Goal: Task Accomplishment & Management: Use online tool/utility

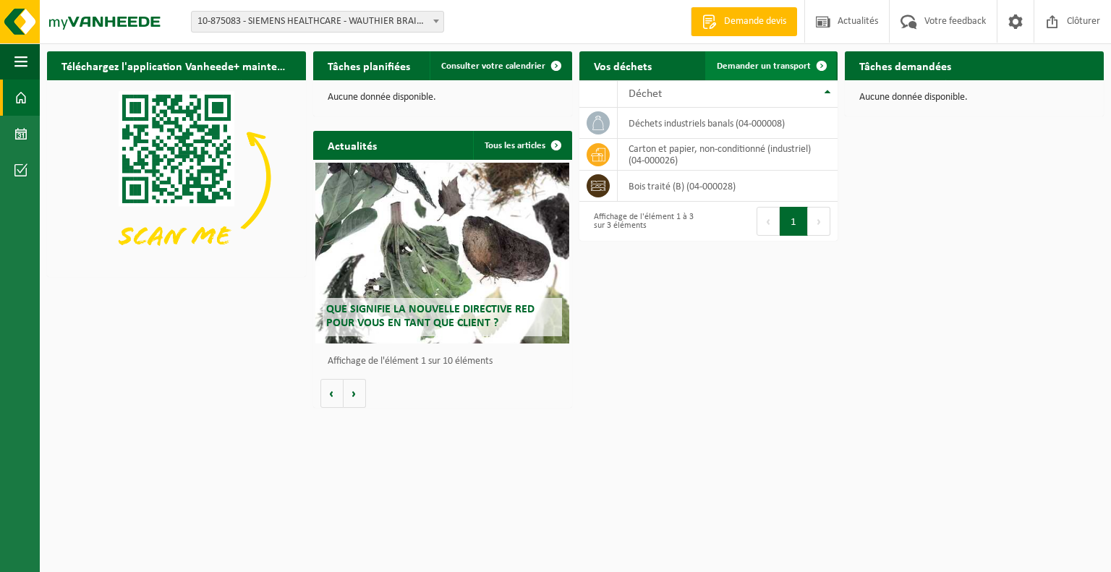
click at [762, 64] on span "Demander un transport" at bounding box center [764, 65] width 94 height 9
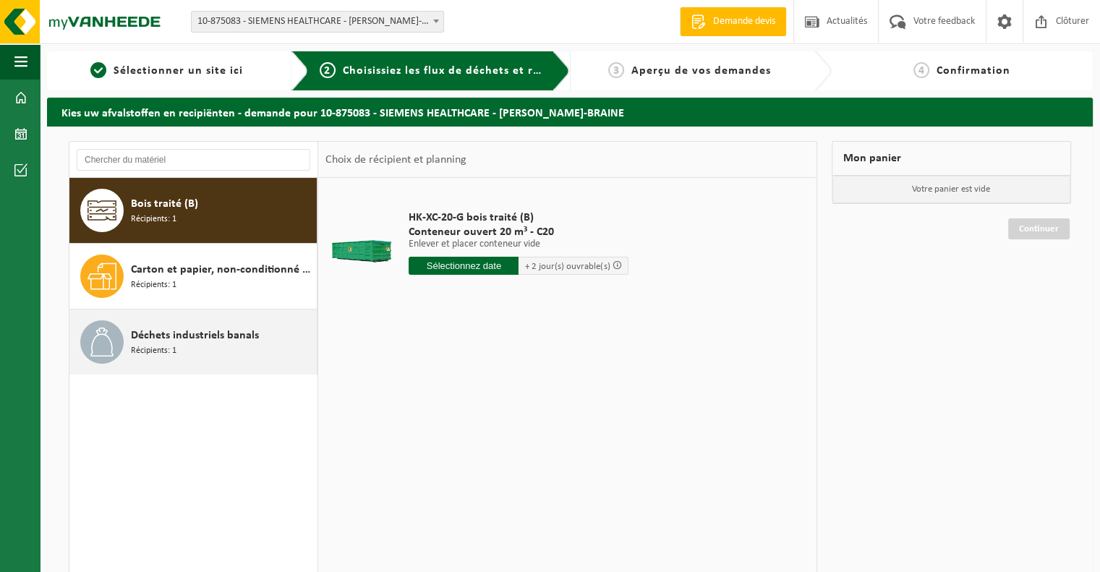
click at [212, 341] on span "Déchets industriels banals" at bounding box center [195, 335] width 128 height 17
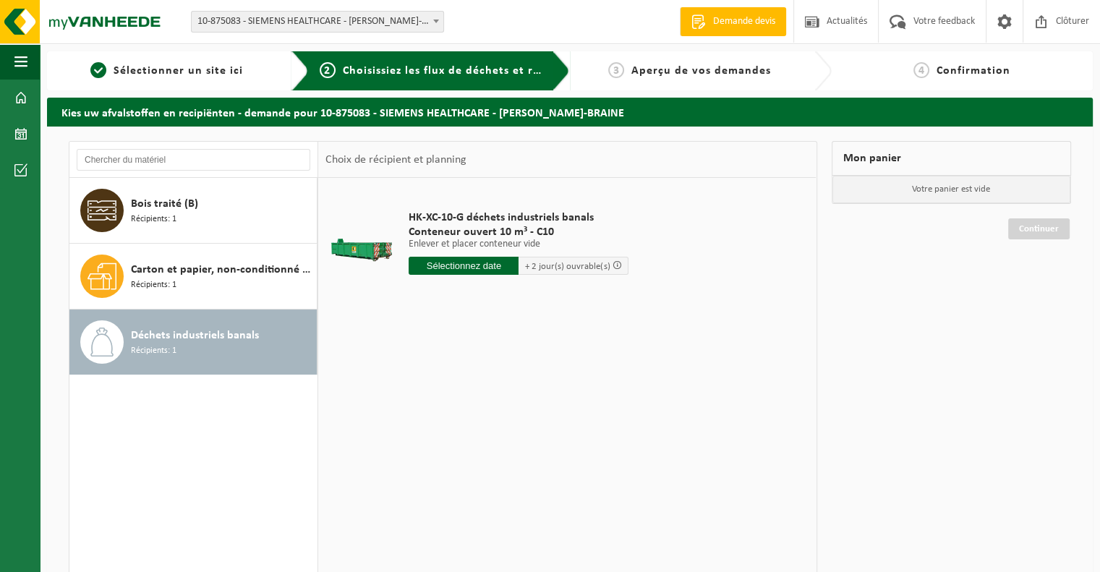
click at [441, 263] on input "text" at bounding box center [464, 266] width 110 height 18
click at [471, 441] on div "27" at bounding box center [473, 440] width 25 height 23
type input "à partir de 2025-08-27"
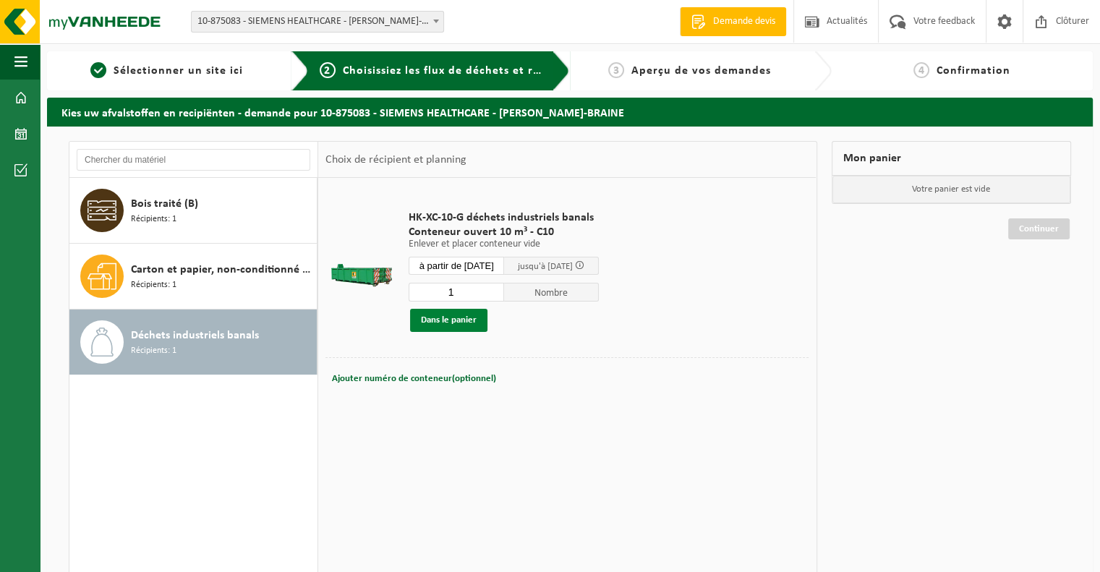
click at [449, 318] on button "Dans le panier" at bounding box center [448, 320] width 77 height 23
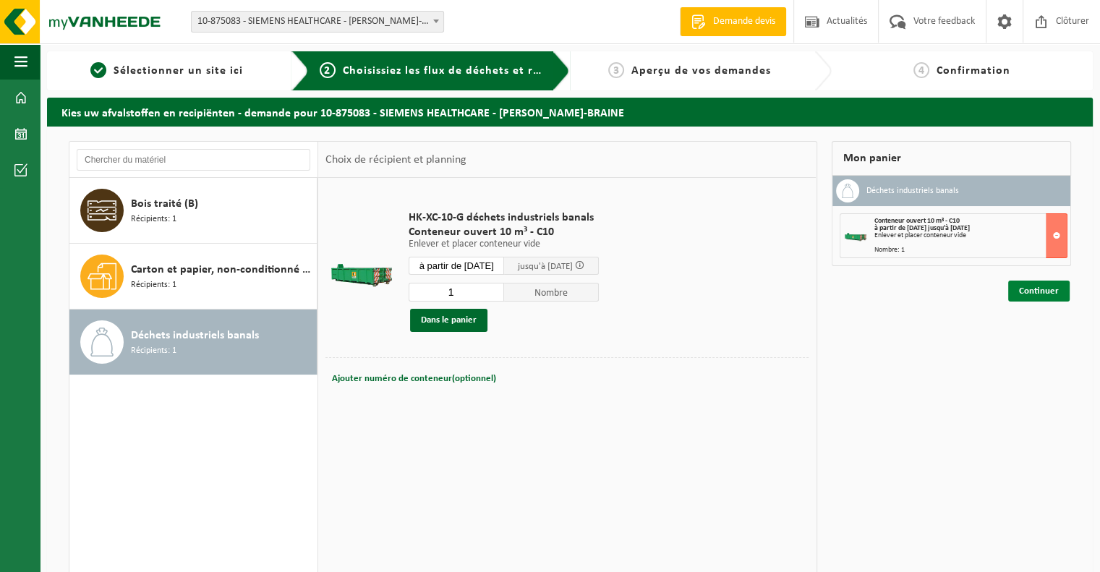
click at [1029, 291] on link "Continuer" at bounding box center [1039, 291] width 61 height 21
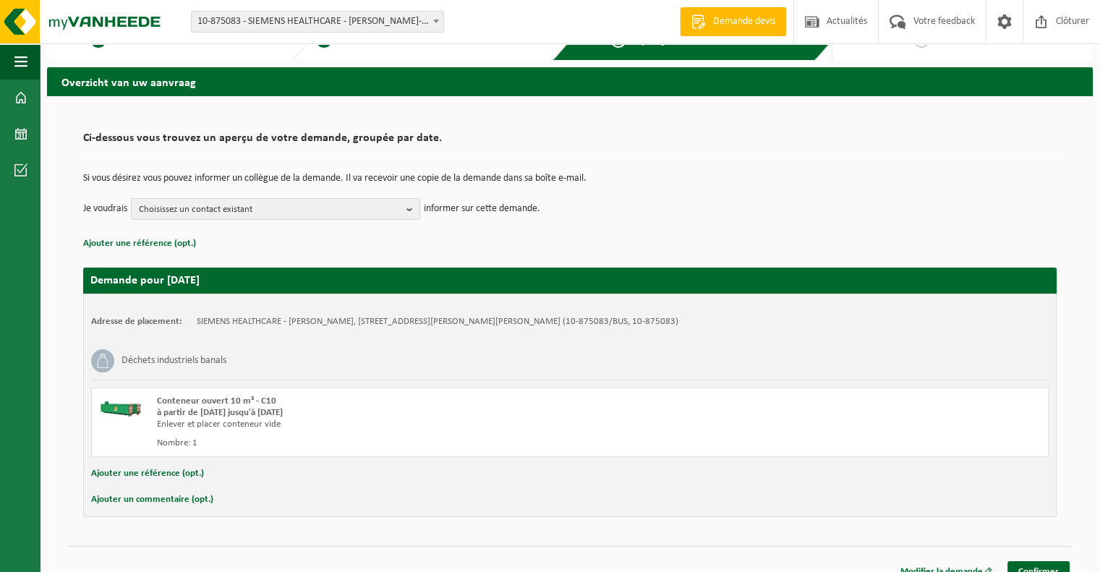
scroll to position [47, 0]
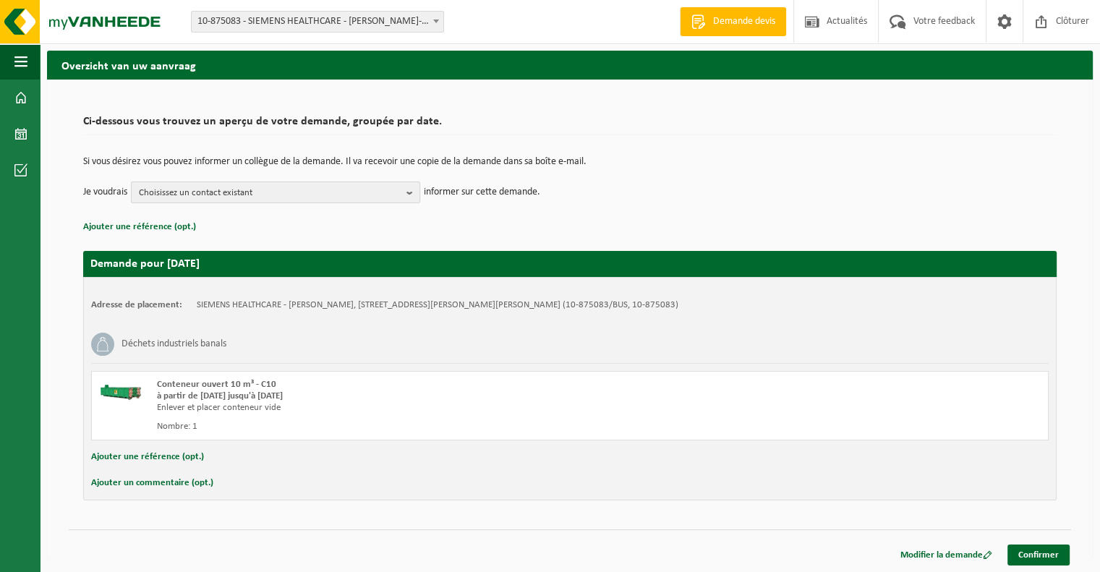
click at [411, 191] on b "button" at bounding box center [413, 192] width 13 height 20
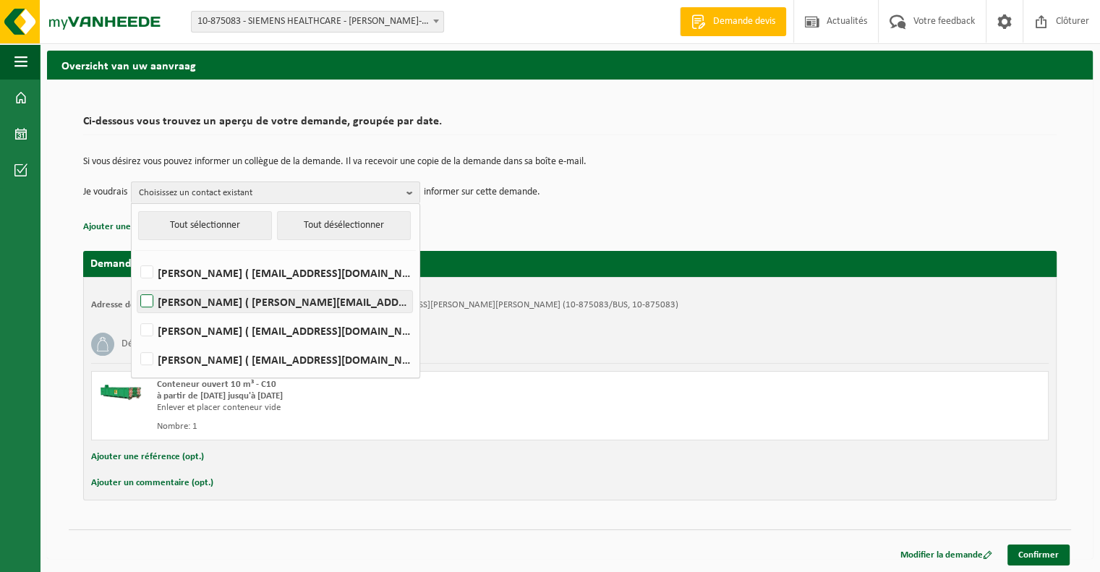
click at [147, 297] on label "JEAN-CLAUDE JANSSENS ( jean-claude.janssens@siemens-healthineers.com )" at bounding box center [274, 302] width 275 height 22
click at [135, 284] on input "JEAN-CLAUDE JANSSENS ( jean-claude.janssens@siemens-healthineers.com )" at bounding box center [135, 283] width 1 height 1
checkbox input "true"
click at [616, 358] on div "Déchets industriels banals" at bounding box center [570, 345] width 958 height 38
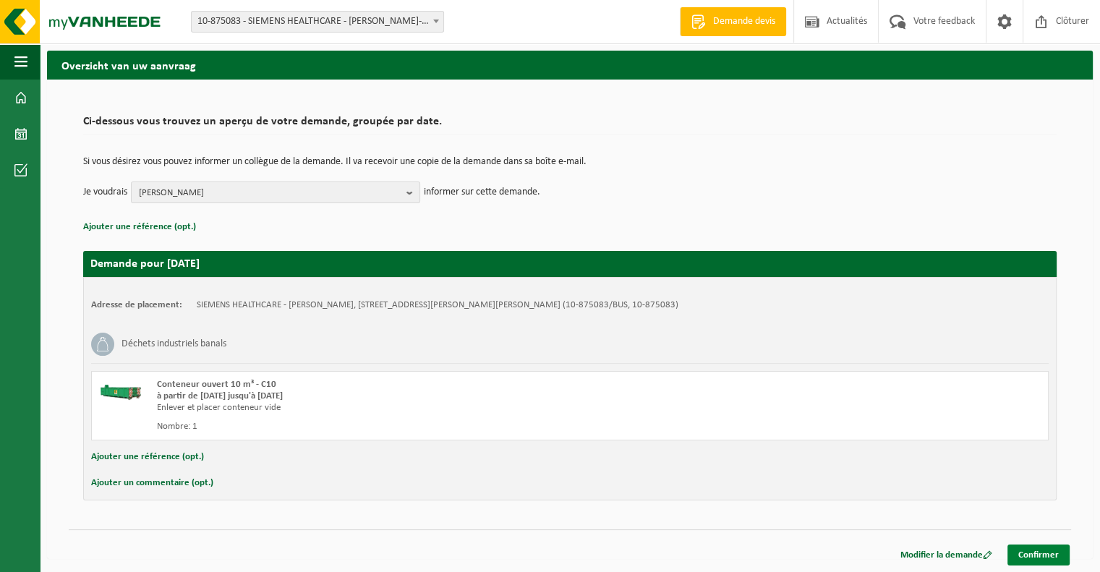
click at [1045, 551] on link "Confirmer" at bounding box center [1039, 555] width 62 height 21
